Goal: Task Accomplishment & Management: Manage account settings

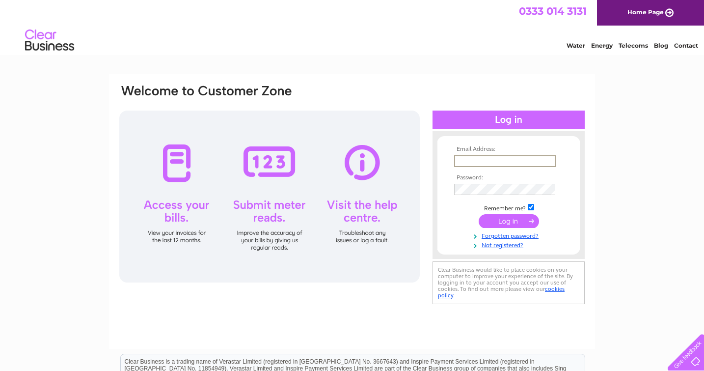
type input "[EMAIL_ADDRESS][PERSON_NAME][DOMAIN_NAME]"
click at [509, 220] on input "submit" at bounding box center [509, 221] width 60 height 14
click at [504, 223] on input "submit" at bounding box center [509, 220] width 60 height 14
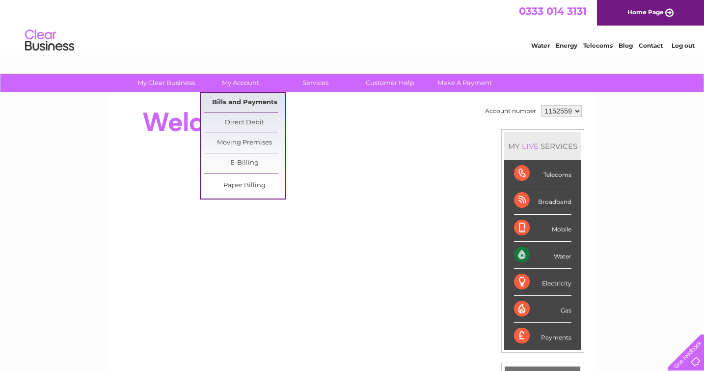
click at [236, 93] on link "Bills and Payments" at bounding box center [244, 103] width 81 height 20
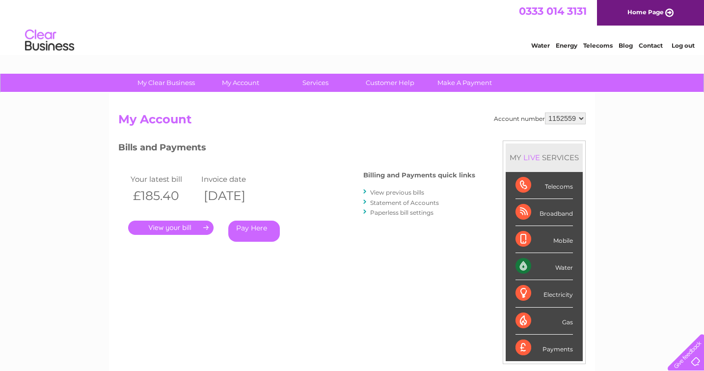
click at [165, 225] on link "." at bounding box center [170, 227] width 85 height 14
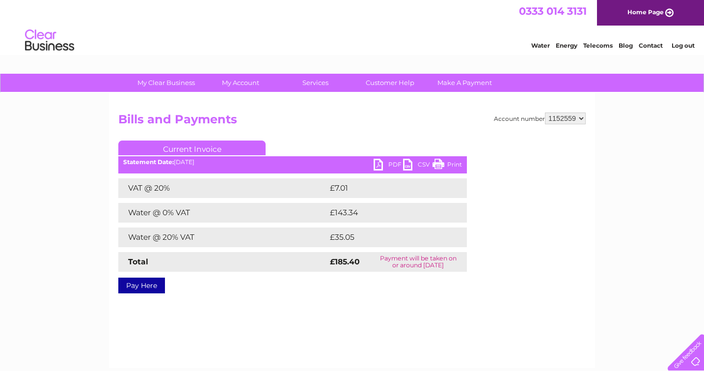
click at [385, 163] on link "PDF" at bounding box center [388, 166] width 29 height 14
click at [392, 165] on link "PDF" at bounding box center [388, 166] width 29 height 14
